Goal: Task Accomplishment & Management: Manage account settings

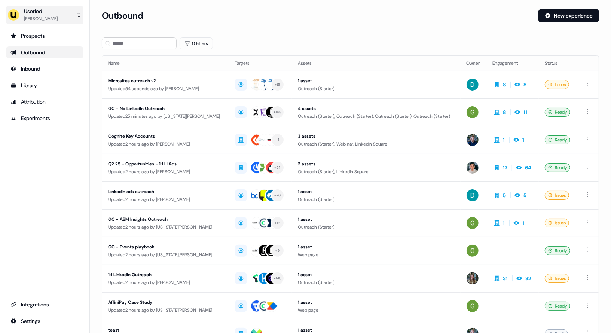
click at [47, 12] on div "Userled" at bounding box center [41, 10] width 34 height 7
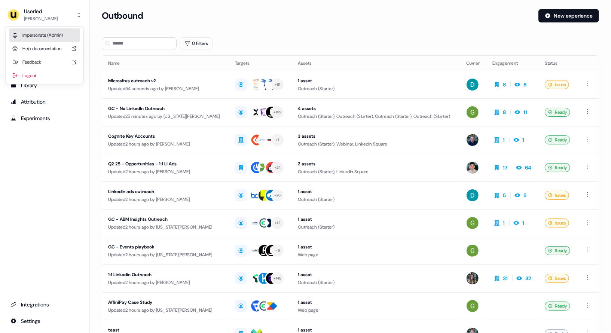
click at [45, 40] on div "Impersonate (Admin)" at bounding box center [44, 34] width 71 height 13
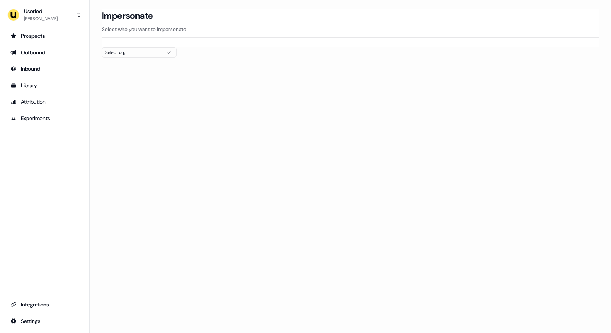
click at [130, 53] on div "Select org" at bounding box center [133, 52] width 56 height 7
type input "*****"
click at [121, 80] on div "PartnerVista" at bounding box center [139, 79] width 74 height 12
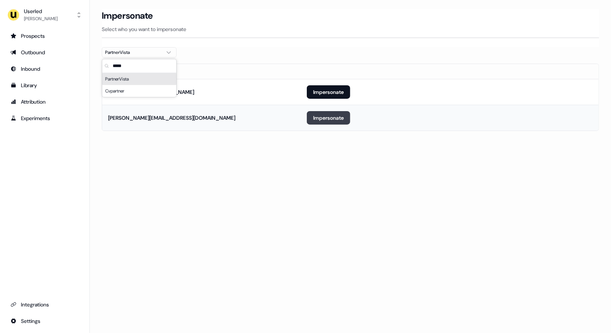
click at [327, 118] on button "Impersonate" at bounding box center [328, 117] width 43 height 13
